Goal: Task Accomplishment & Management: Use online tool/utility

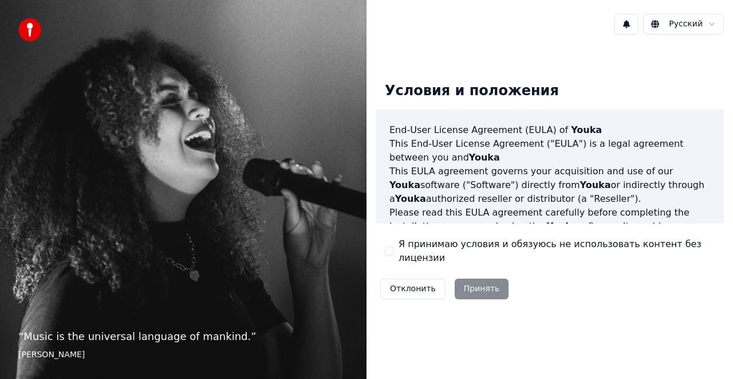
click at [386, 255] on button "Я принимаю условия и обязуюсь не использовать контент без лицензии" at bounding box center [389, 250] width 9 height 9
click at [465, 282] on button "Принять" at bounding box center [482, 288] width 54 height 21
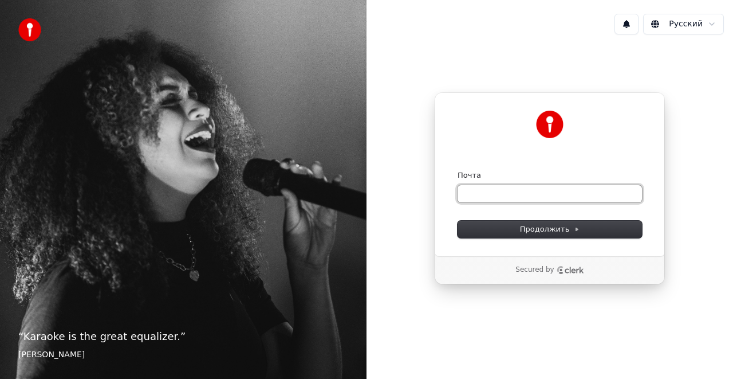
click at [469, 198] on input "Почта" at bounding box center [550, 193] width 184 height 17
drag, startPoint x: 556, startPoint y: 192, endPoint x: 556, endPoint y: 212, distance: 20.1
click at [556, 192] on input "Почта" at bounding box center [550, 193] width 184 height 17
paste input "**********"
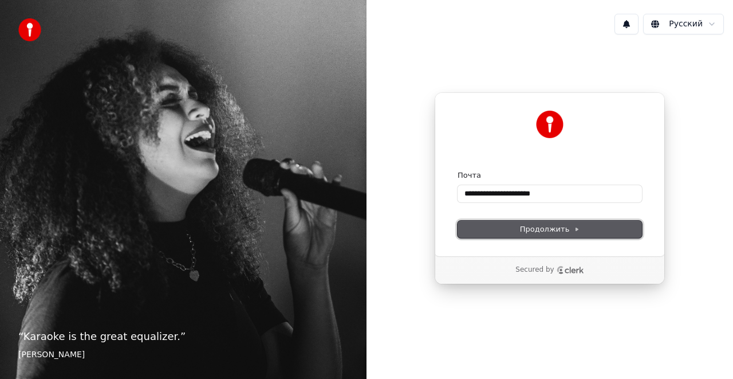
click at [551, 233] on span "Продолжить" at bounding box center [550, 229] width 60 height 10
type input "**********"
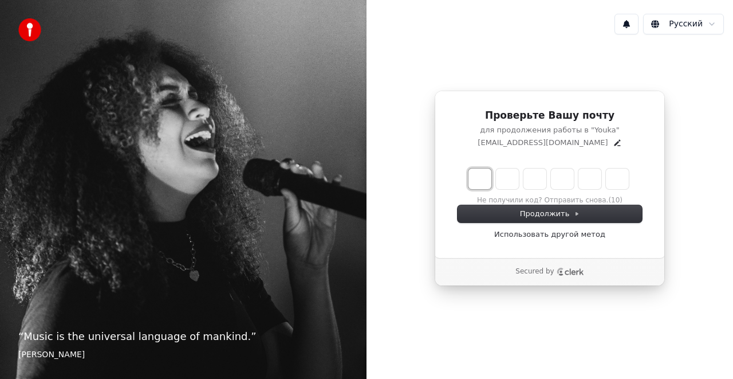
click at [478, 180] on input "Enter verification code. Digit 1" at bounding box center [480, 178] width 23 height 21
type input "******"
type input "*"
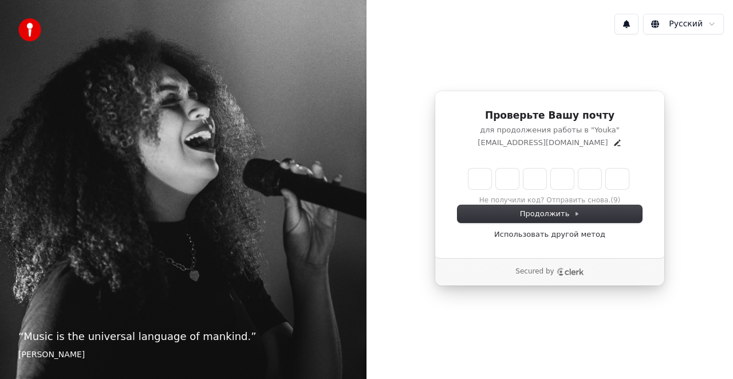
type input "*"
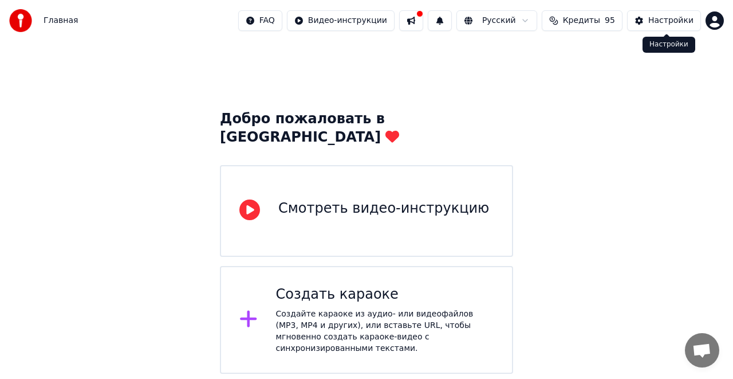
click at [716, 18] on html "Главная FAQ Видео-инструкции Русский Кредиты 95 Настройки Добро пожаловать в Yo…" at bounding box center [366, 187] width 733 height 374
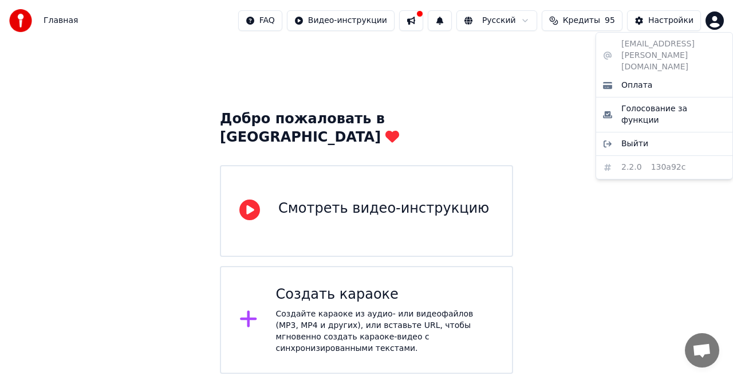
click at [547, 87] on html "Главная FAQ Видео-инструкции Русский Кредиты 95 Настройки Добро пожаловать в Yo…" at bounding box center [366, 187] width 733 height 374
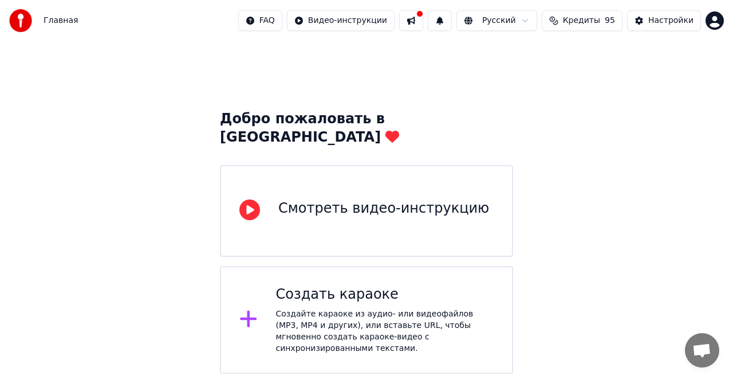
click at [13, 18] on img at bounding box center [20, 20] width 23 height 23
click at [58, 23] on span "Главная" at bounding box center [61, 20] width 34 height 11
click at [363, 21] on html "Главная FAQ Видео-инструкции Русский Кредиты 95 Настройки Добро пожаловать в Yo…" at bounding box center [366, 187] width 733 height 374
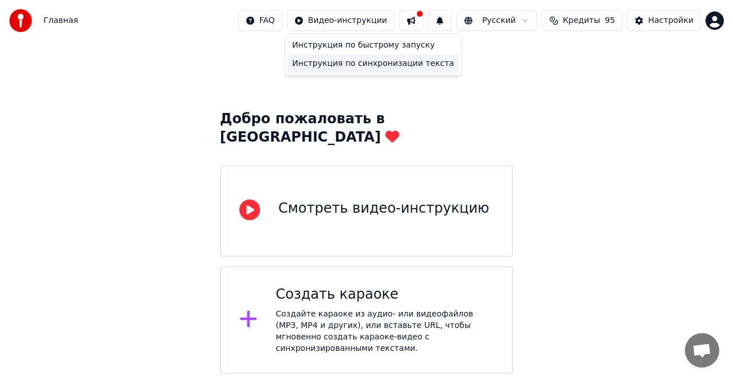
click at [374, 57] on div "Инструкция по синхронизации текста" at bounding box center [373, 63] width 171 height 18
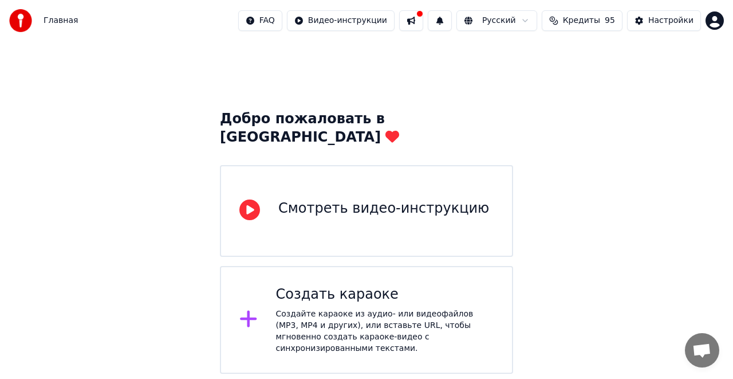
click at [720, 24] on html "Главная FAQ Видео-инструкции Русский Кредиты 95 Настройки Добро пожаловать в Yo…" at bounding box center [366, 187] width 733 height 374
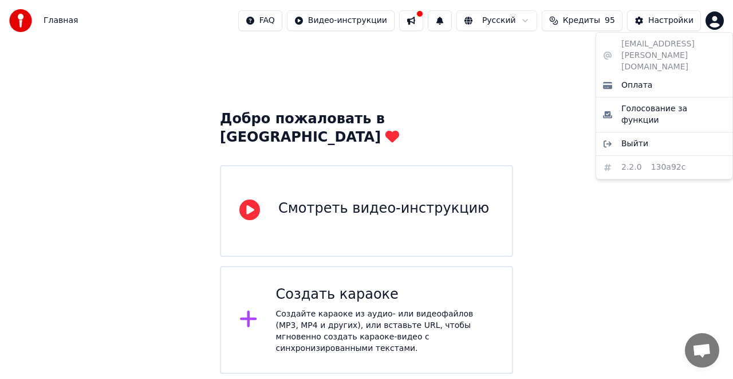
click at [549, 95] on html "Главная FAQ Видео-инструкции Русский Кредиты 95 Настройки Добро пожаловать в Yo…" at bounding box center [366, 187] width 733 height 374
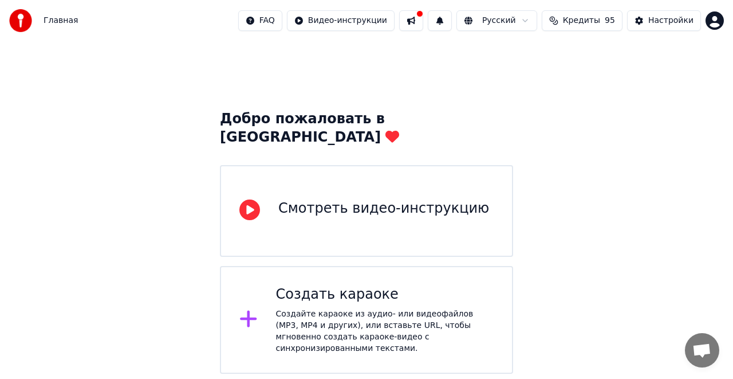
click at [49, 19] on span "Главная" at bounding box center [61, 20] width 34 height 11
click at [25, 22] on img at bounding box center [20, 20] width 23 height 23
click at [423, 22] on button at bounding box center [411, 20] width 24 height 21
click at [452, 22] on button at bounding box center [440, 20] width 24 height 21
click at [591, 23] on span "Кредиты" at bounding box center [581, 20] width 37 height 11
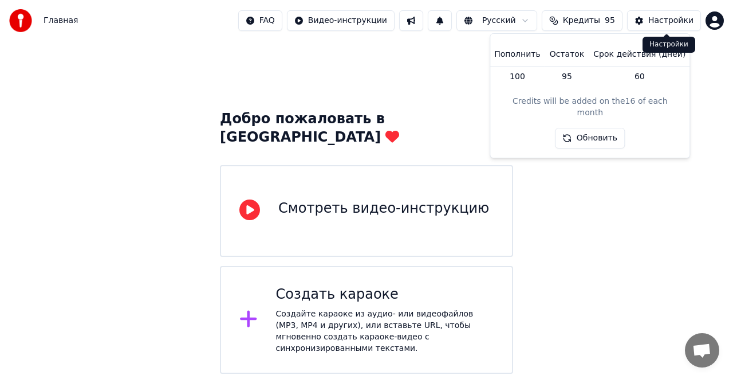
click at [643, 27] on button "Настройки" at bounding box center [664, 20] width 74 height 21
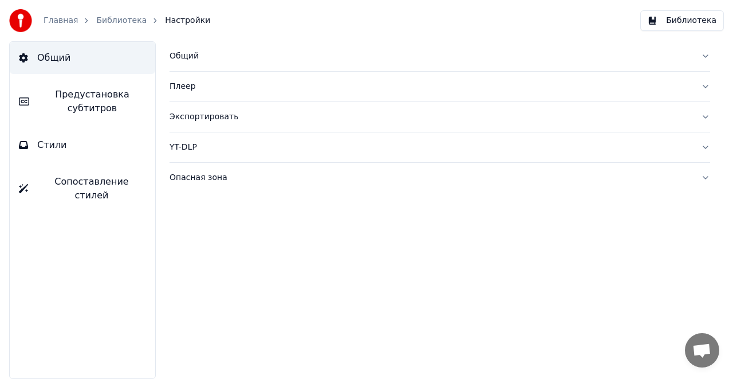
click at [702, 24] on button "Библиотека" at bounding box center [683, 20] width 84 height 21
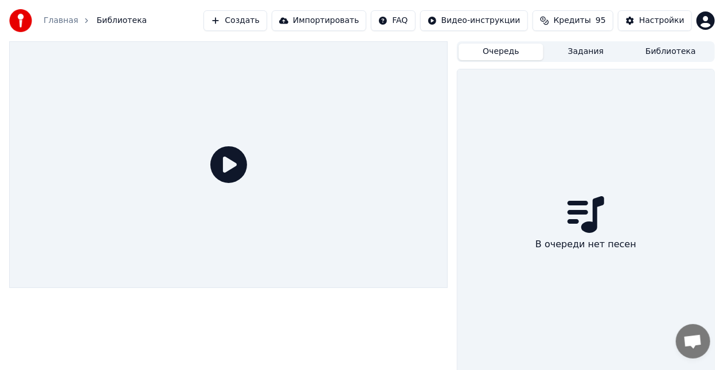
click at [504, 50] on button "Очередь" at bounding box center [500, 52] width 85 height 17
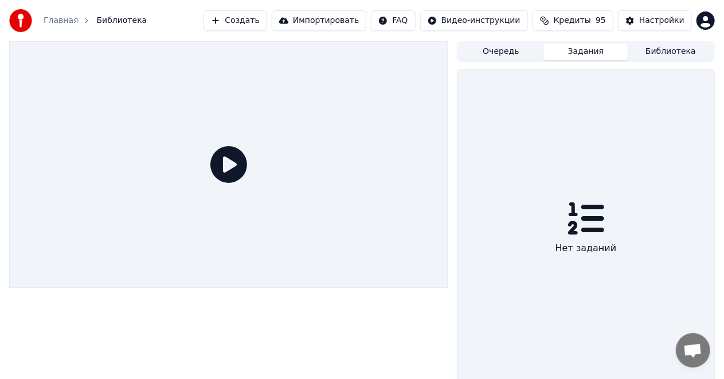
click at [573, 56] on button "Задания" at bounding box center [585, 52] width 85 height 17
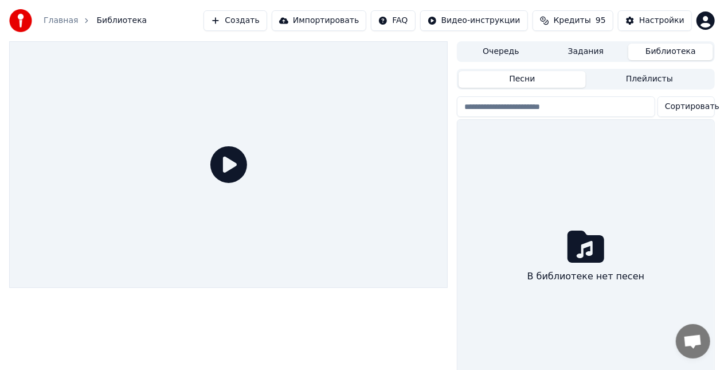
click at [654, 57] on button "Библиотека" at bounding box center [670, 52] width 85 height 17
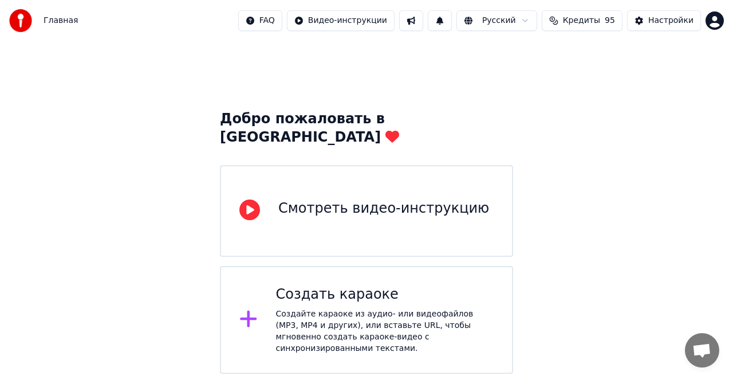
click at [349, 285] on div "Создать караоке" at bounding box center [385, 294] width 218 height 18
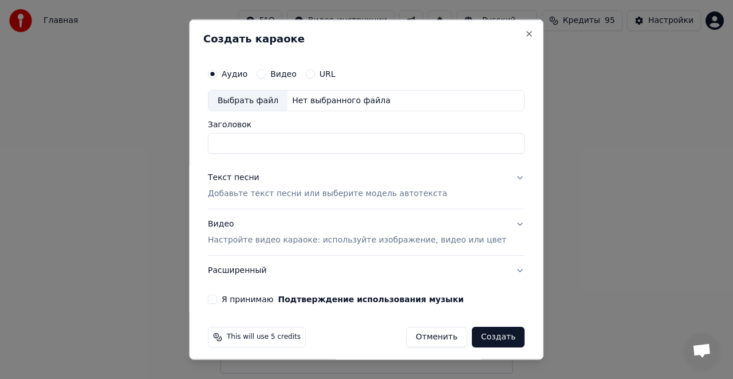
click at [277, 73] on div "Видео" at bounding box center [277, 73] width 40 height 9
click at [261, 100] on div "Выбрать файл" at bounding box center [248, 100] width 79 height 21
type input "**********"
click at [233, 189] on p "Добавьте текст песни или выберите модель автотекста" at bounding box center [327, 193] width 239 height 11
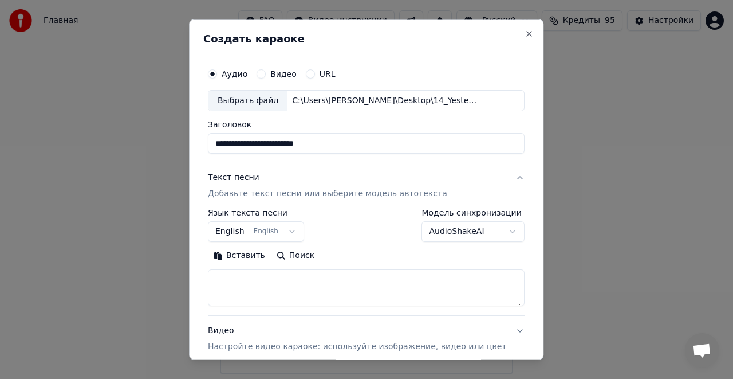
click at [259, 282] on textarea at bounding box center [366, 287] width 317 height 37
paste textarea "**********"
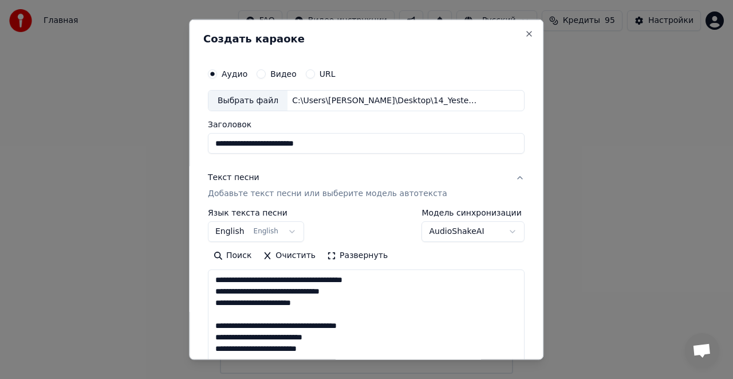
scroll to position [128, 0]
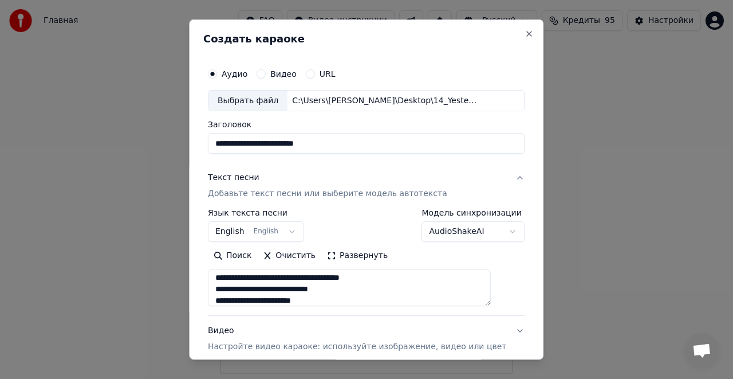
type textarea "**********"
click at [278, 233] on button "English English" at bounding box center [256, 231] width 96 height 21
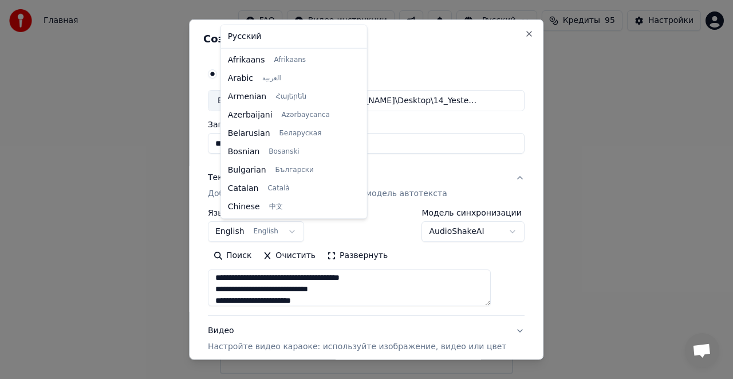
scroll to position [92, 0]
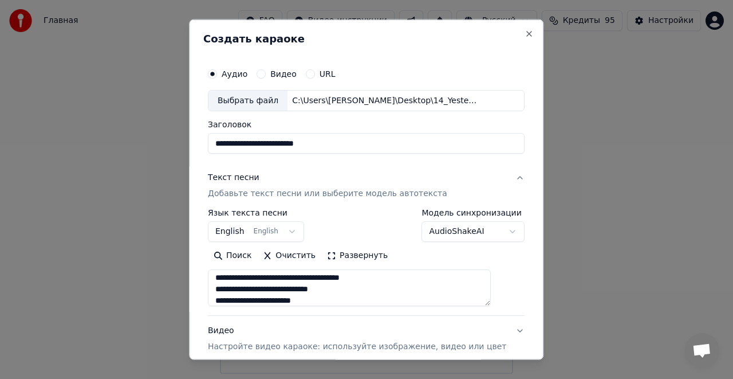
click at [319, 231] on body "**********" at bounding box center [366, 187] width 733 height 374
click at [285, 233] on body "**********" at bounding box center [366, 187] width 733 height 374
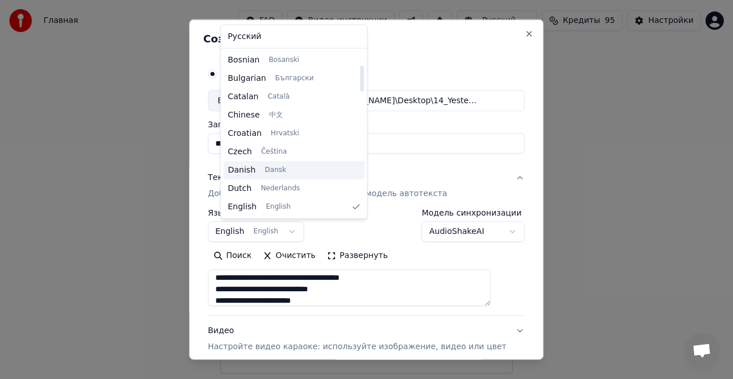
scroll to position [0, 0]
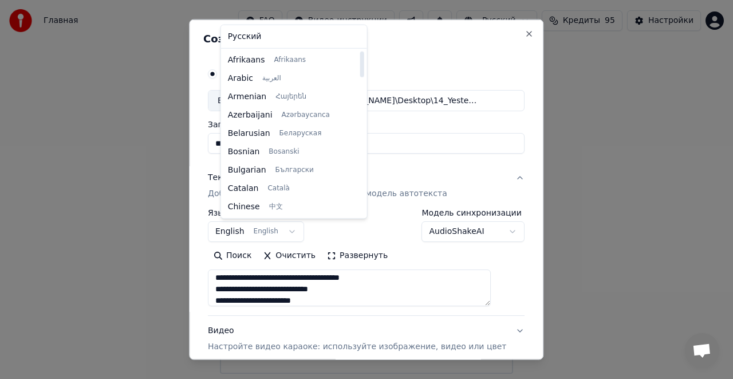
select select "**"
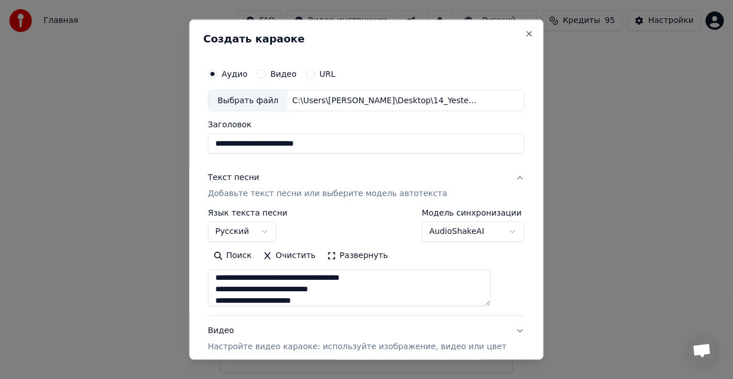
click at [247, 188] on p "Добавьте текст песни или выберите модель автотекста" at bounding box center [327, 193] width 239 height 11
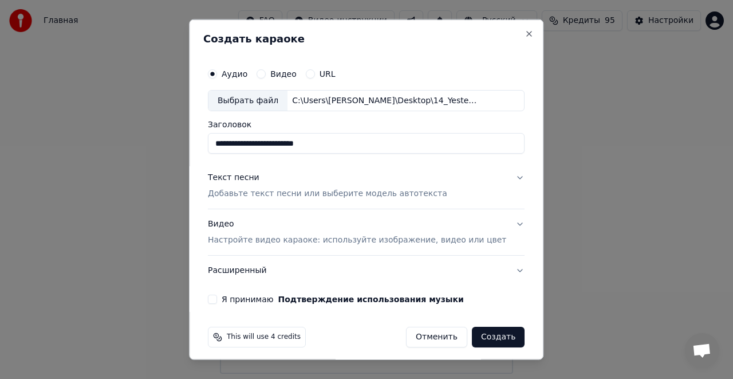
click at [290, 176] on div "Текст песни Добавьте текст песни или выберите модель автотекста" at bounding box center [327, 185] width 239 height 27
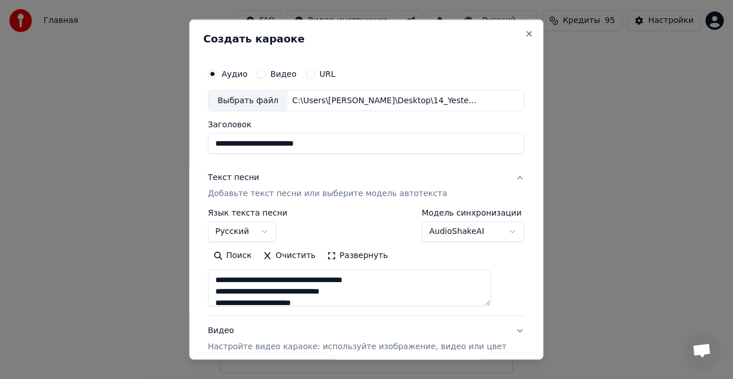
click at [451, 227] on body "**********" at bounding box center [366, 187] width 733 height 374
click at [459, 228] on body "**********" at bounding box center [366, 187] width 733 height 374
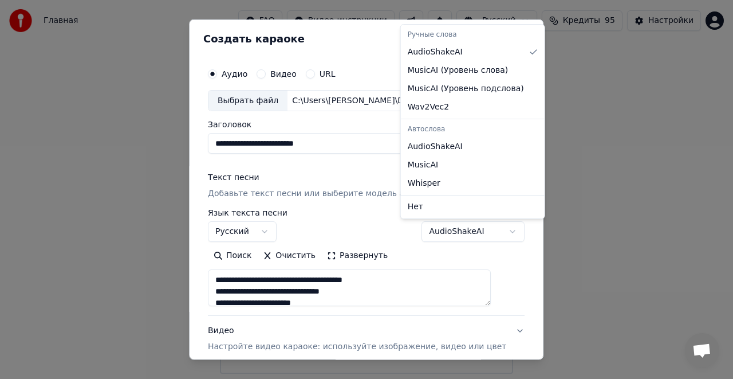
click at [459, 228] on body "**********" at bounding box center [366, 187] width 733 height 374
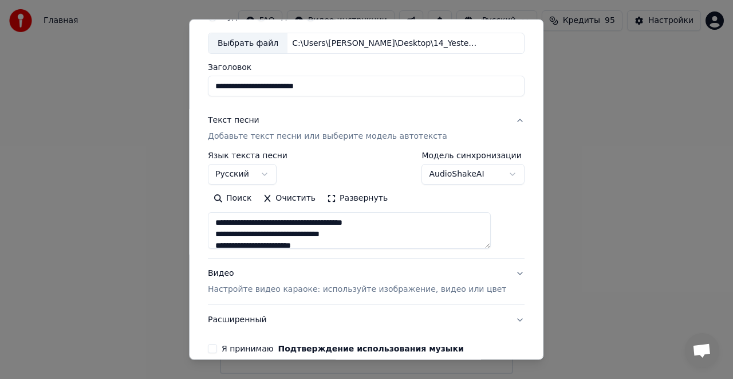
scroll to position [111, 0]
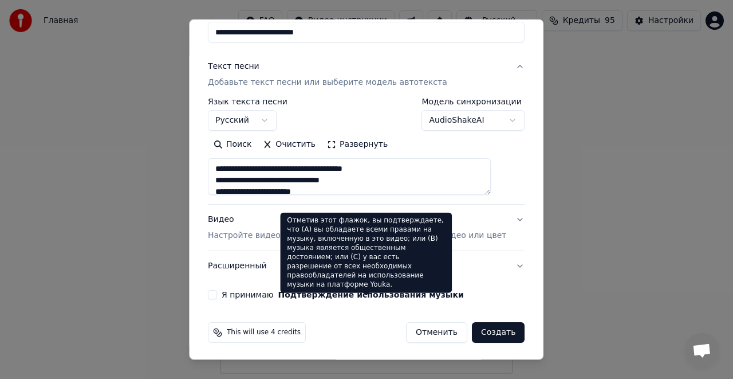
click at [319, 293] on button "Подтверждение использования музыки" at bounding box center [371, 294] width 186 height 8
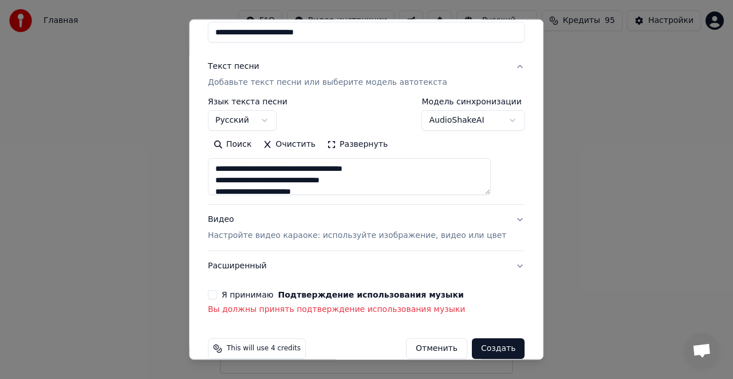
click at [217, 294] on button "Я принимаю Подтверждение использования музыки" at bounding box center [212, 294] width 9 height 9
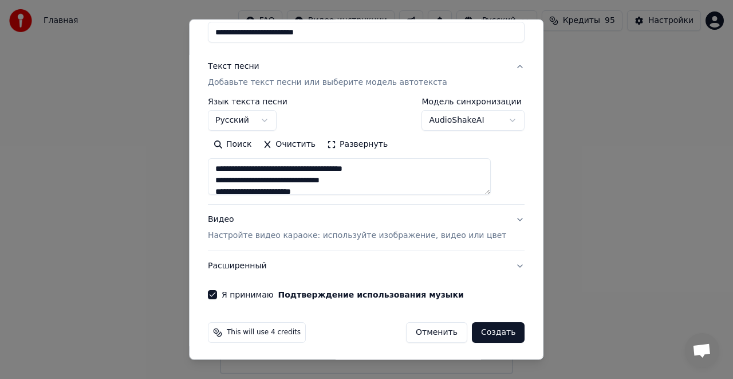
click at [484, 327] on button "Создать" at bounding box center [498, 332] width 53 height 21
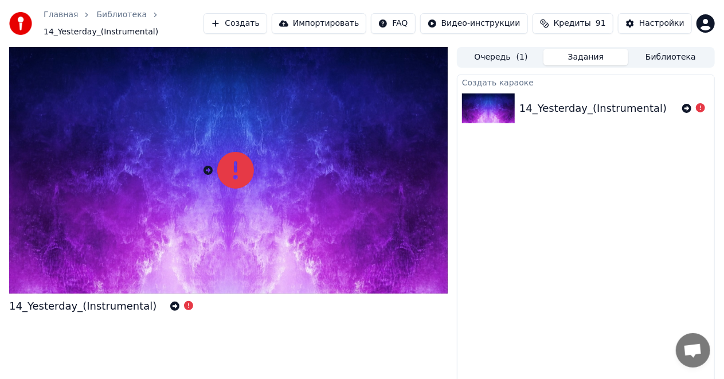
click at [184, 304] on icon at bounding box center [188, 305] width 9 height 9
click at [209, 171] on icon at bounding box center [207, 170] width 9 height 9
click at [687, 108] on icon at bounding box center [686, 108] width 9 height 9
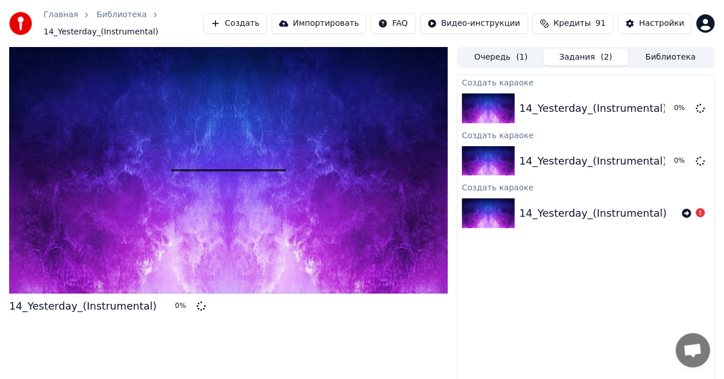
click at [594, 159] on div "14_Yesterday_(Instrumental)" at bounding box center [592, 161] width 147 height 16
click at [569, 163] on div "14_Yesterday_(Instrumental)" at bounding box center [592, 161] width 147 height 16
click at [704, 158] on icon at bounding box center [700, 160] width 9 height 9
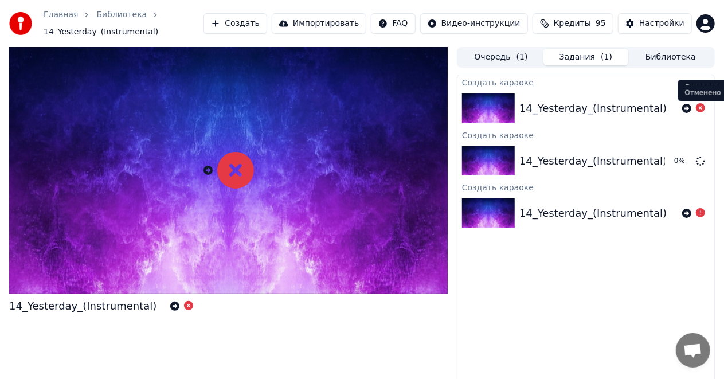
click at [700, 108] on icon at bounding box center [700, 107] width 9 height 9
click at [623, 142] on div "14_Yesterday_(Instrumental) 0 %" at bounding box center [585, 161] width 257 height 39
click at [510, 159] on img at bounding box center [488, 161] width 53 height 30
click at [553, 110] on div "14_Yesterday_(Instrumental)" at bounding box center [592, 108] width 147 height 16
click at [541, 149] on div "14_Yesterday_(Instrumental) 0 %" at bounding box center [585, 161] width 257 height 39
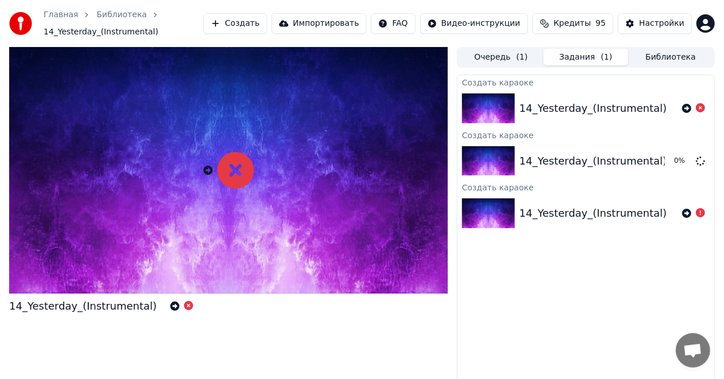
click at [540, 197] on div "14_Yesterday_(Instrumental)" at bounding box center [585, 213] width 257 height 39
click at [234, 175] on icon at bounding box center [235, 170] width 37 height 37
click at [210, 171] on icon at bounding box center [207, 170] width 9 height 9
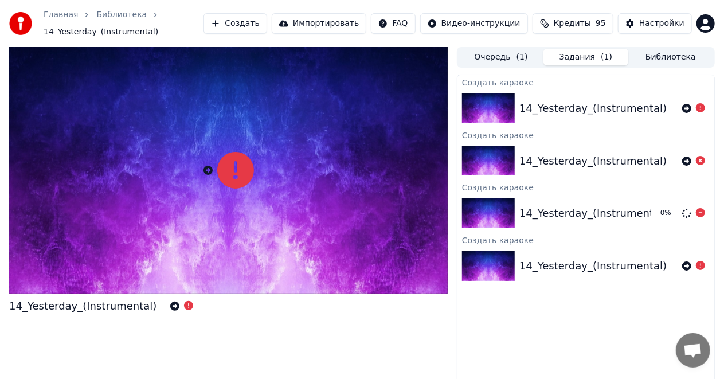
click at [584, 207] on div "14_Yesterday_(Instrumental)" at bounding box center [592, 213] width 147 height 16
click at [700, 212] on icon at bounding box center [700, 212] width 9 height 9
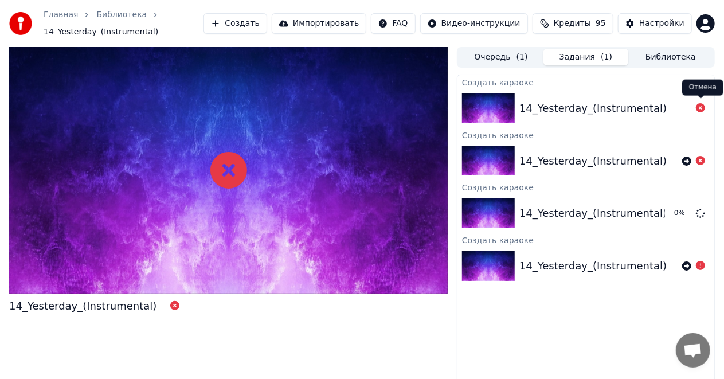
click at [700, 109] on icon at bounding box center [700, 107] width 9 height 9
click at [700, 213] on icon at bounding box center [700, 212] width 9 height 9
click at [648, 215] on div "14_Yesterday_(Instrumental)" at bounding box center [585, 213] width 132 height 16
click at [647, 56] on button "Библиотека" at bounding box center [670, 57] width 85 height 17
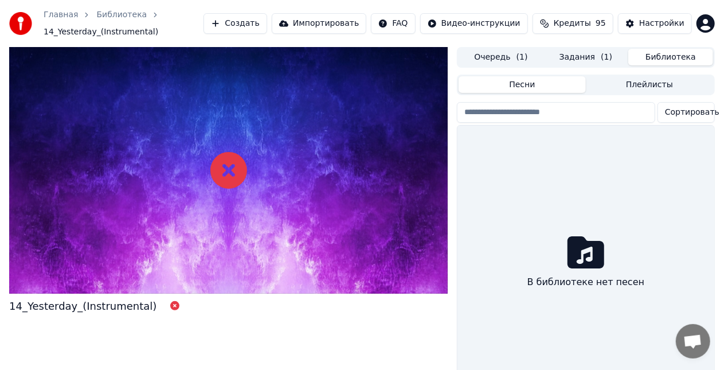
click at [521, 58] on span "( 1 )" at bounding box center [521, 57] width 11 height 11
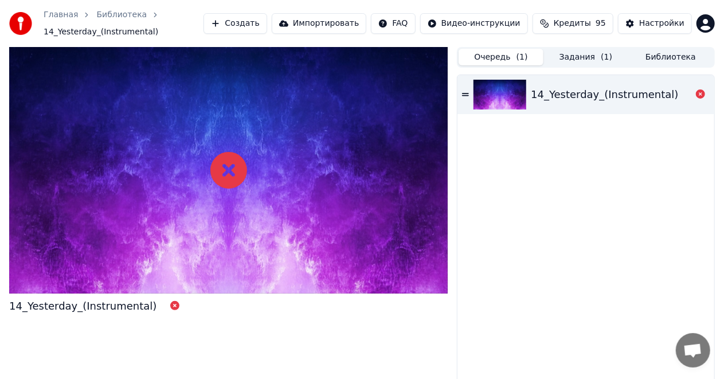
click at [577, 58] on button "Задания ( 1 )" at bounding box center [585, 57] width 85 height 17
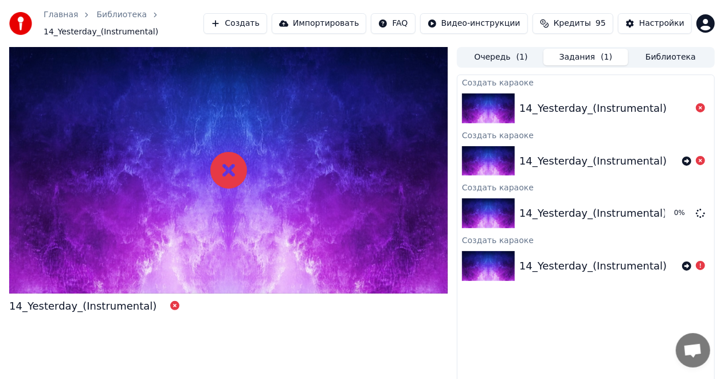
click at [519, 57] on span "( 1 )" at bounding box center [521, 57] width 11 height 11
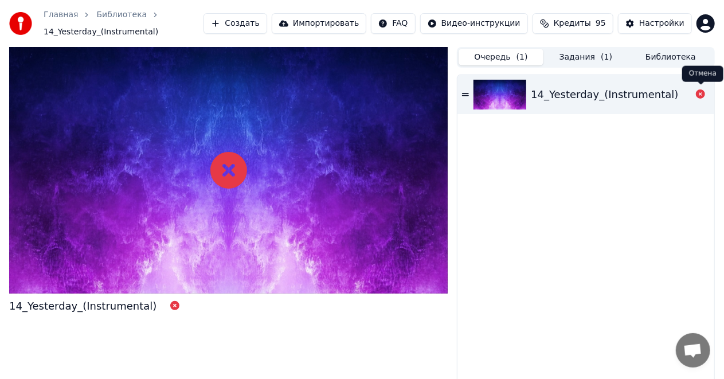
click at [698, 96] on icon at bounding box center [700, 93] width 9 height 9
click at [525, 96] on img at bounding box center [499, 95] width 53 height 30
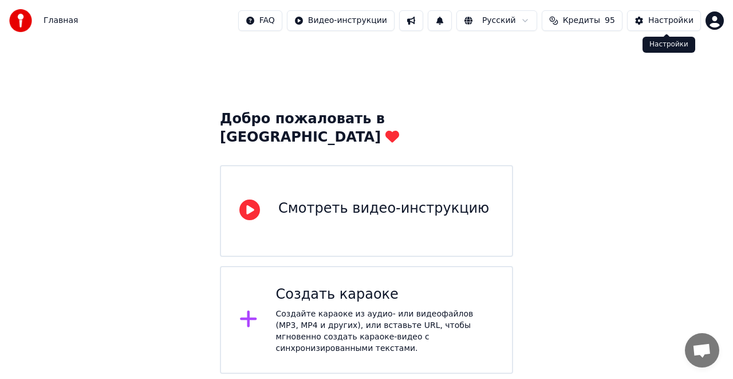
click at [706, 23] on html "Главная FAQ Видео-инструкции Русский Кредиты 95 Настройки Добро пожаловать в Yo…" at bounding box center [366, 187] width 733 height 374
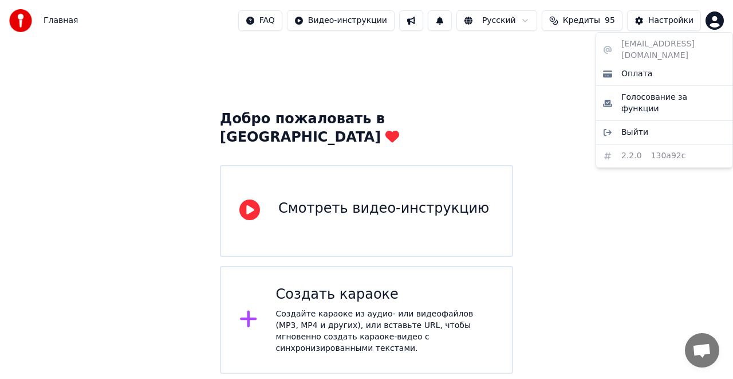
click at [708, 23] on html "Главная FAQ Видео-инструкции Русский Кредиты 95 Настройки Добро пожаловать в Yo…" at bounding box center [366, 187] width 733 height 374
click at [674, 22] on div "Настройки" at bounding box center [671, 20] width 45 height 11
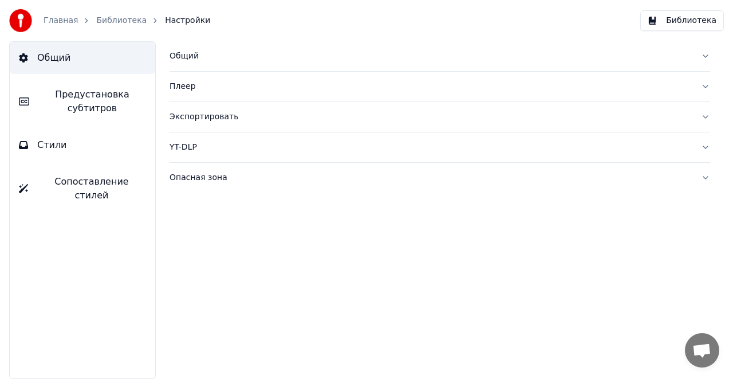
click at [679, 26] on button "Библиотека" at bounding box center [683, 20] width 84 height 21
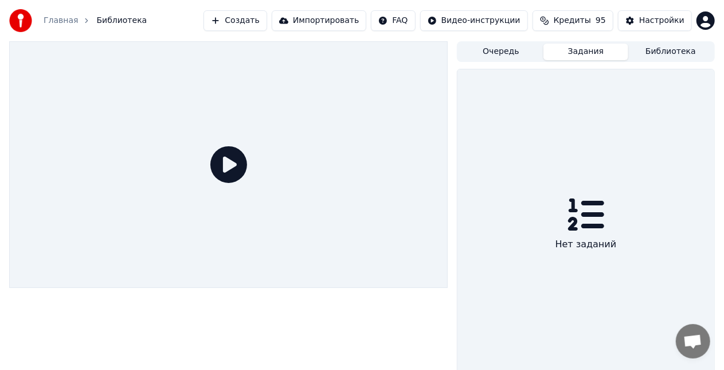
click at [590, 55] on button "Задания" at bounding box center [585, 52] width 85 height 17
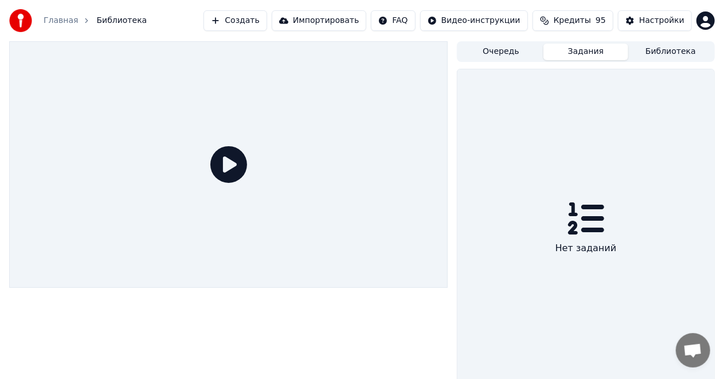
click at [526, 54] on button "Очередь" at bounding box center [500, 52] width 85 height 17
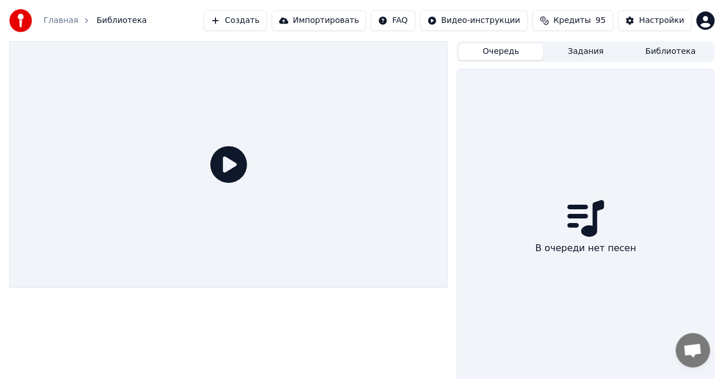
click at [263, 27] on button "Создать" at bounding box center [234, 20] width 63 height 21
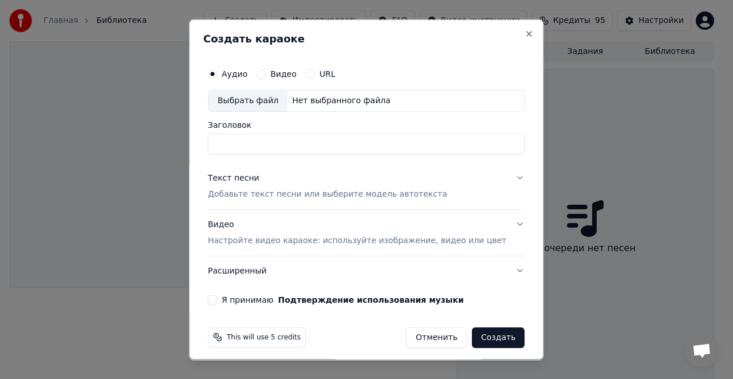
click at [237, 97] on div "Выбрать файл" at bounding box center [248, 100] width 79 height 21
type input "**********"
click at [266, 192] on p "Добавьте текст песни или выберите модель автотекста" at bounding box center [327, 193] width 239 height 11
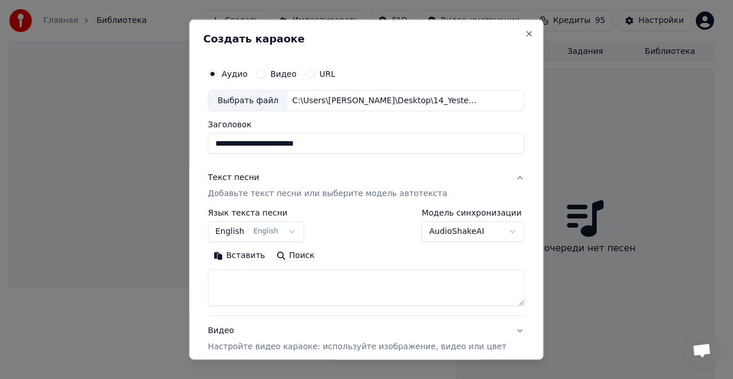
click at [268, 277] on textarea at bounding box center [366, 287] width 317 height 37
paste textarea "**********"
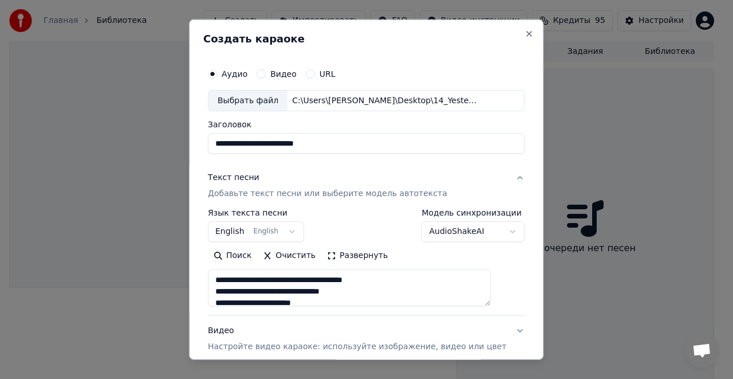
scroll to position [128, 0]
type textarea "**********"
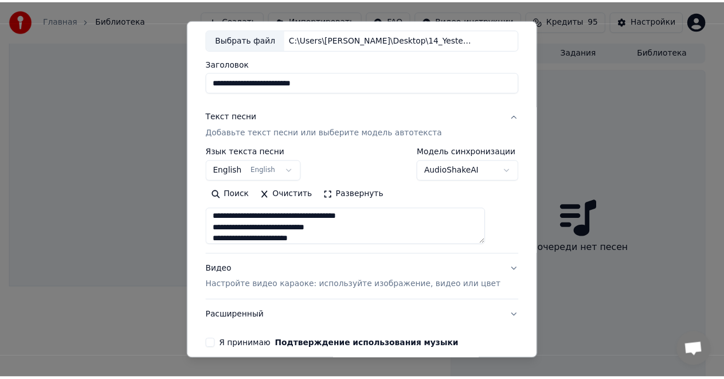
scroll to position [111, 0]
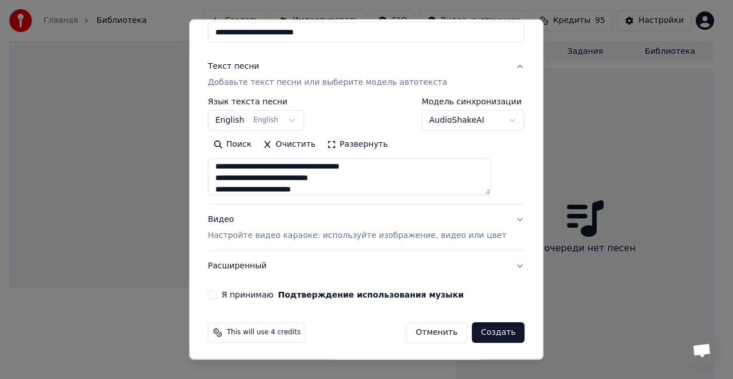
click at [217, 291] on button "Я принимаю Подтверждение использования музыки" at bounding box center [212, 294] width 9 height 9
click at [481, 325] on button "Создать" at bounding box center [498, 332] width 53 height 21
select select "**"
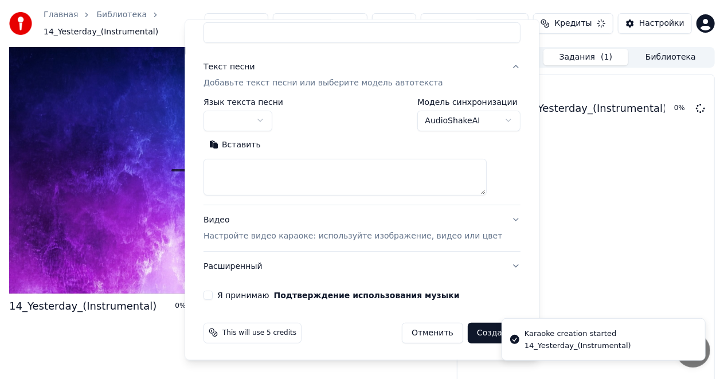
scroll to position [0, 0]
